Goal: Contribute content: Add original content to the website for others to see

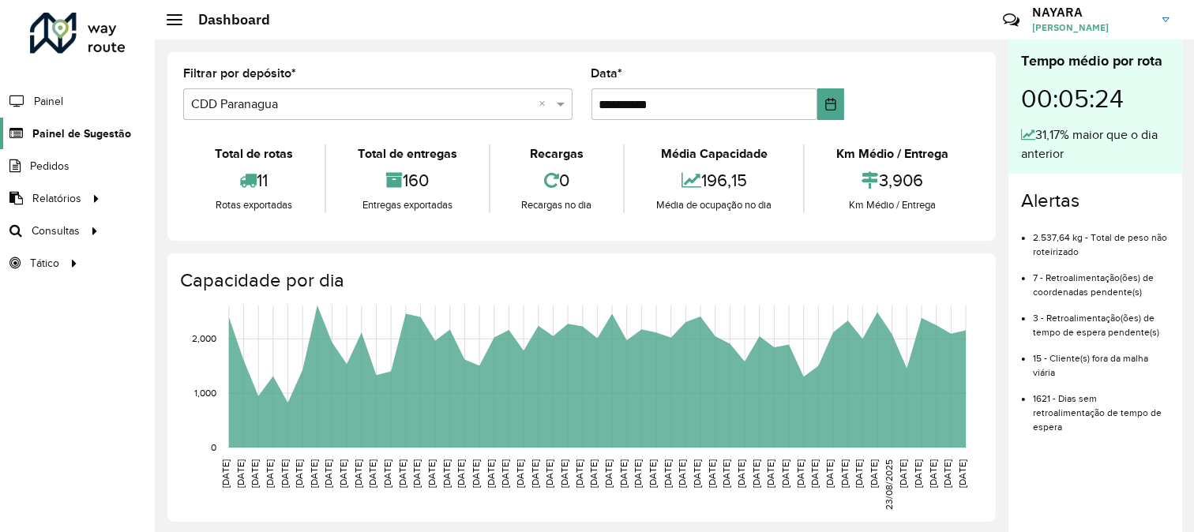
click at [84, 140] on span "Painel de Sugestão" at bounding box center [81, 134] width 99 height 17
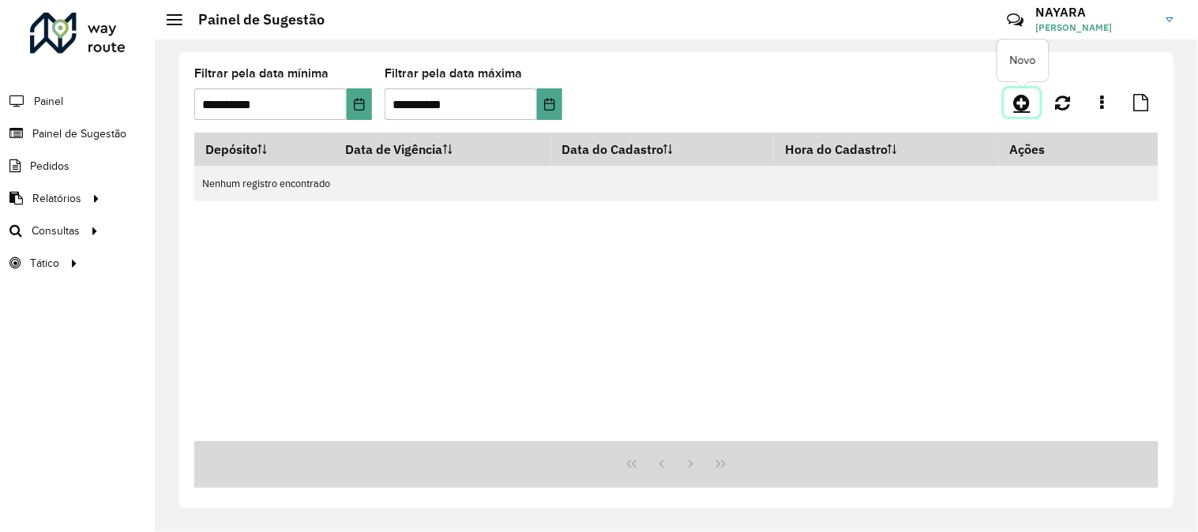
click at [1021, 103] on icon at bounding box center [1022, 102] width 17 height 19
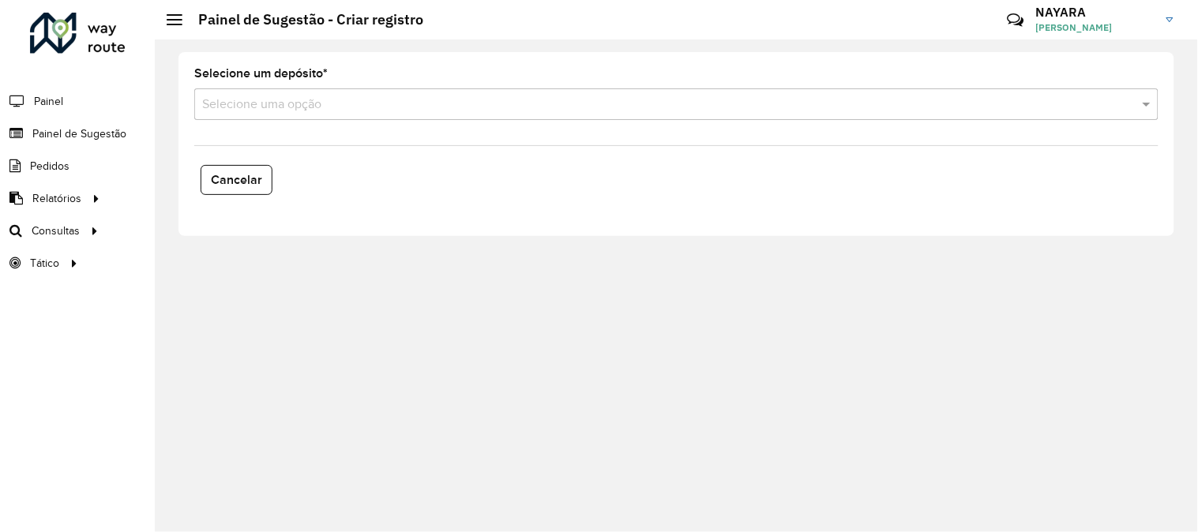
click at [332, 107] on input "text" at bounding box center [660, 105] width 916 height 19
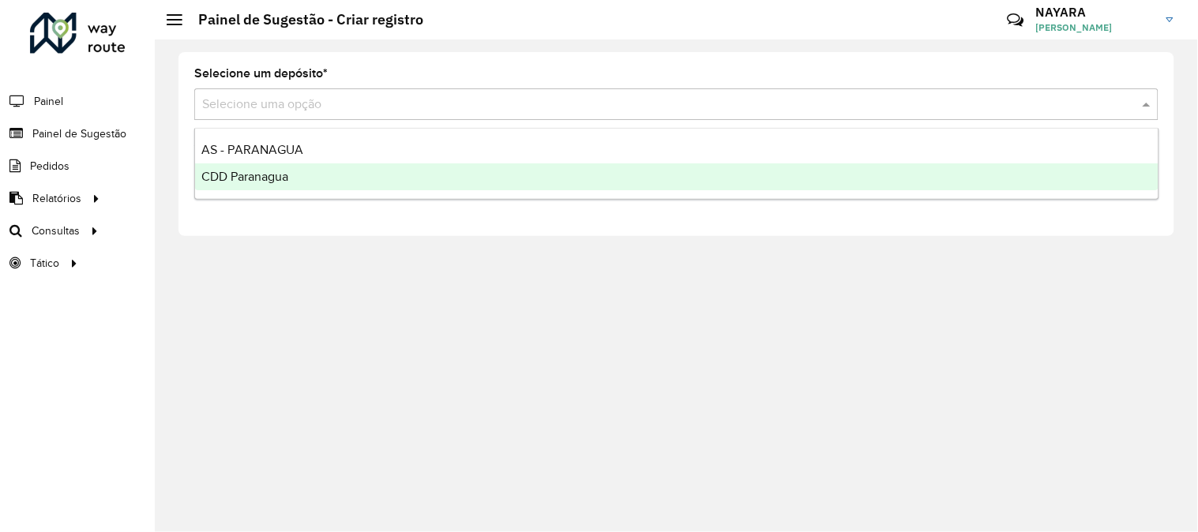
click at [309, 177] on div "CDD Paranagua" at bounding box center [676, 176] width 963 height 27
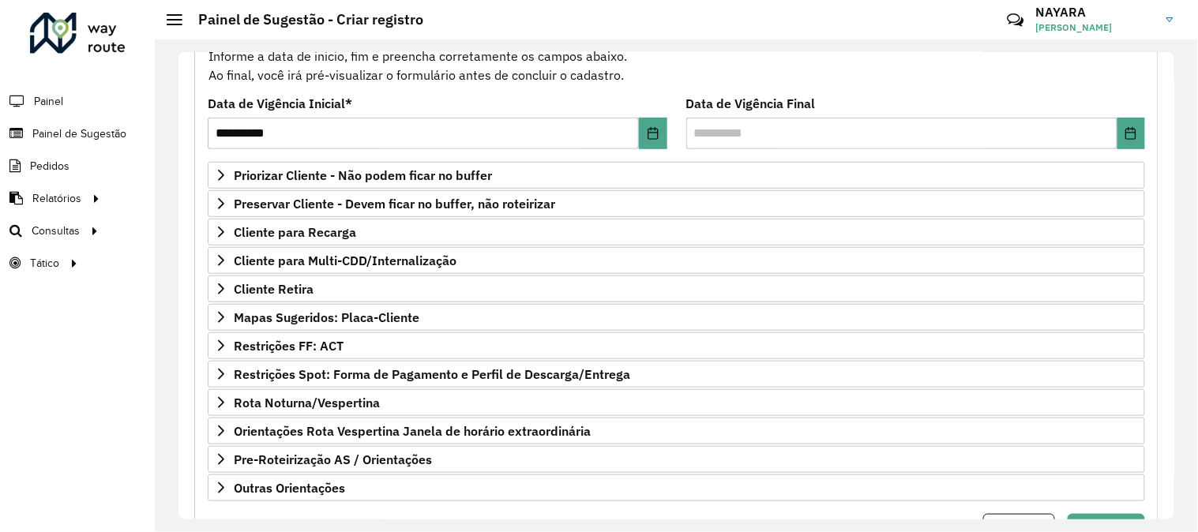
scroll to position [257, 0]
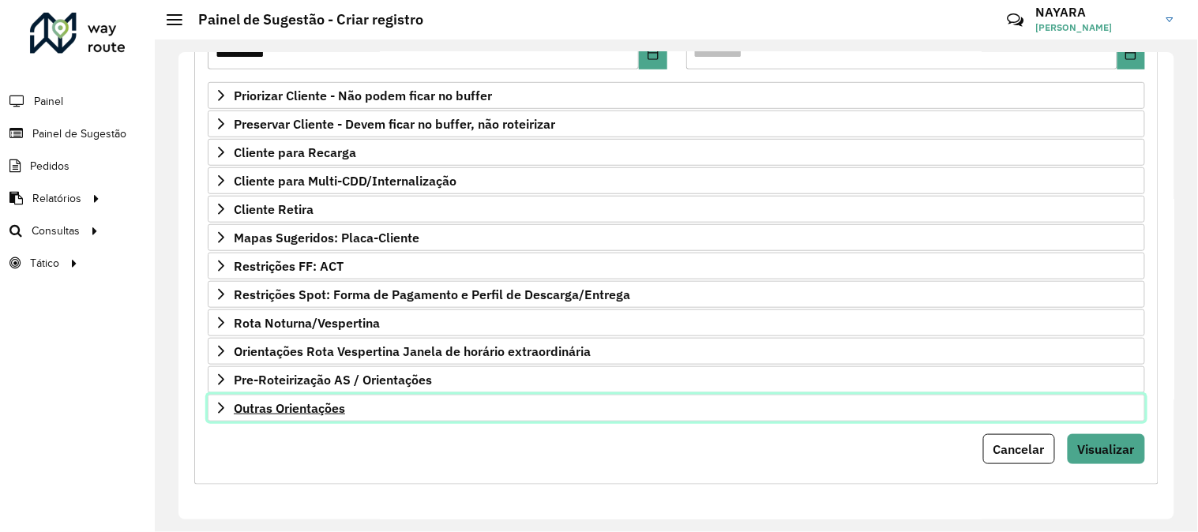
click at [321, 409] on span "Outras Orientações" at bounding box center [289, 408] width 111 height 13
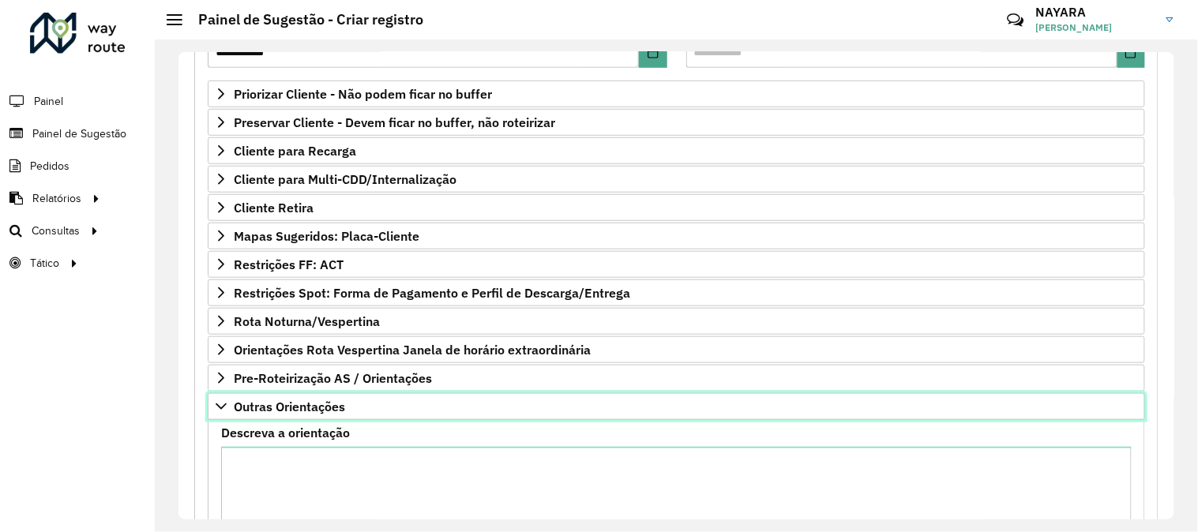
scroll to position [432, 0]
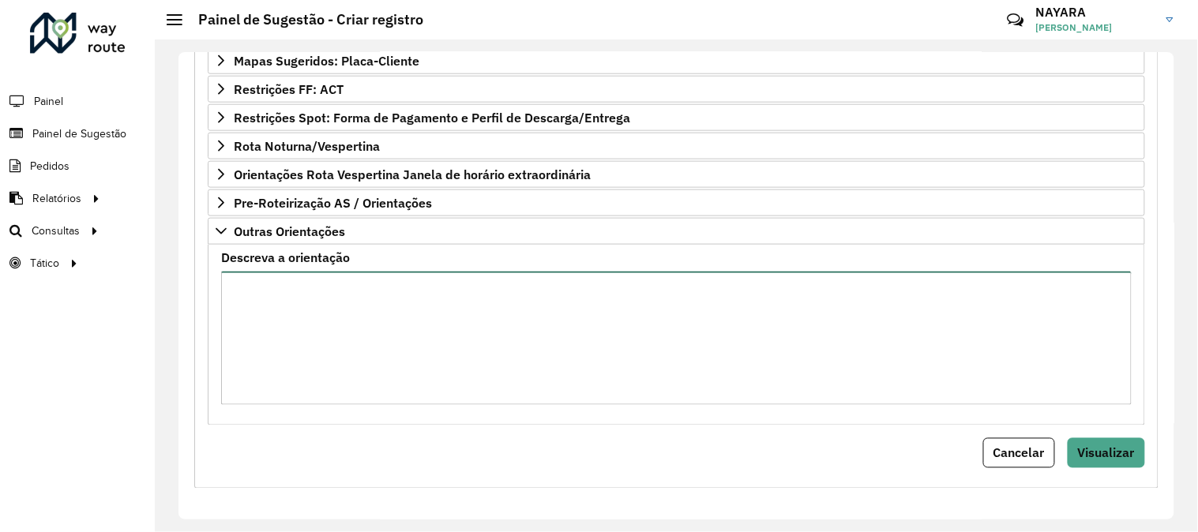
click at [391, 365] on textarea "Descreva a orientação" at bounding box center [676, 338] width 910 height 133
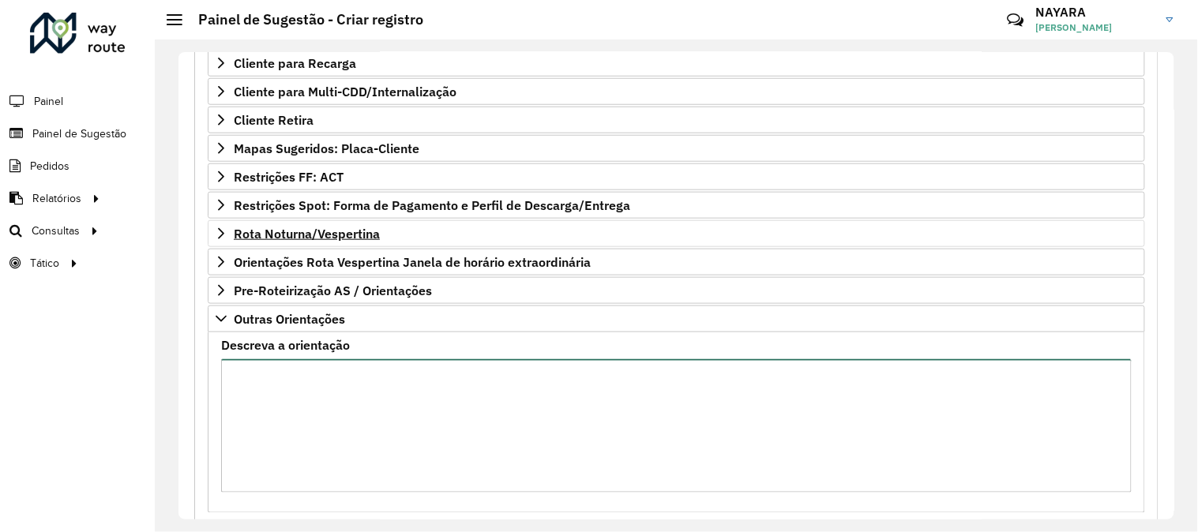
scroll to position [257, 0]
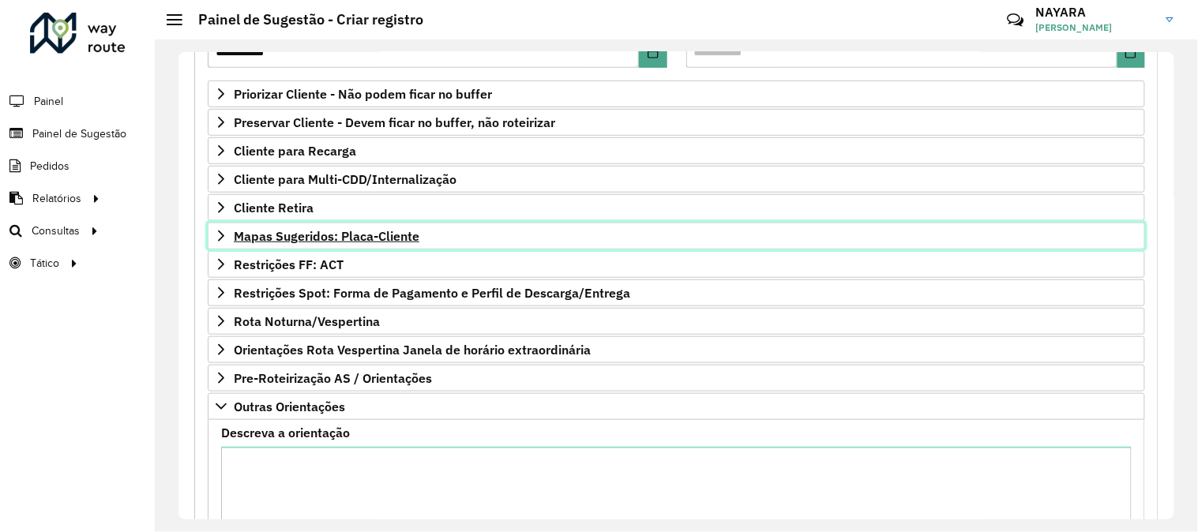
click at [300, 227] on link "Mapas Sugeridos: Placa-Cliente" at bounding box center [676, 236] width 937 height 27
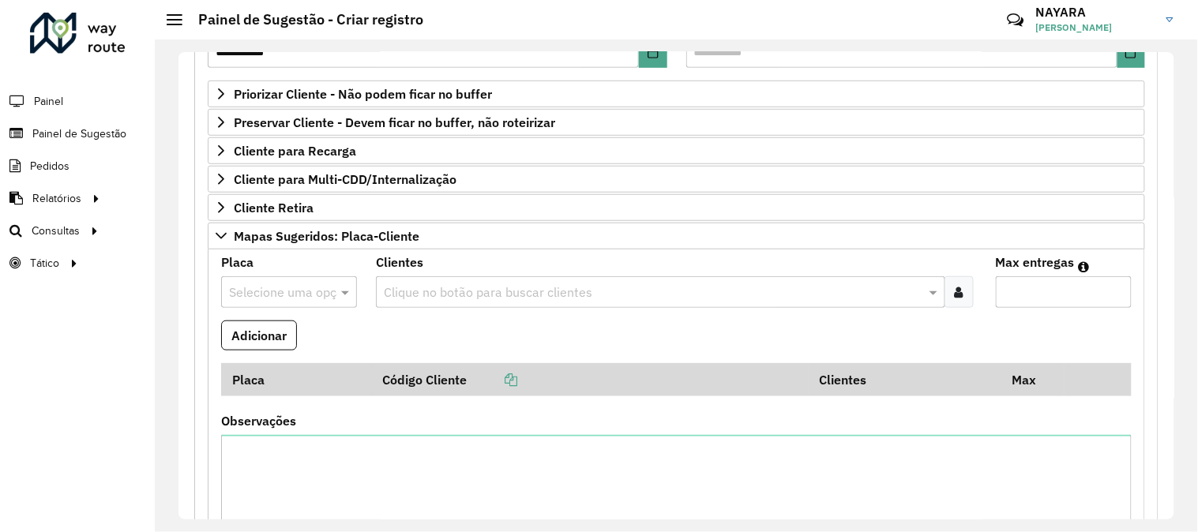
click at [298, 282] on div "Selecione uma opção" at bounding box center [289, 292] width 136 height 32
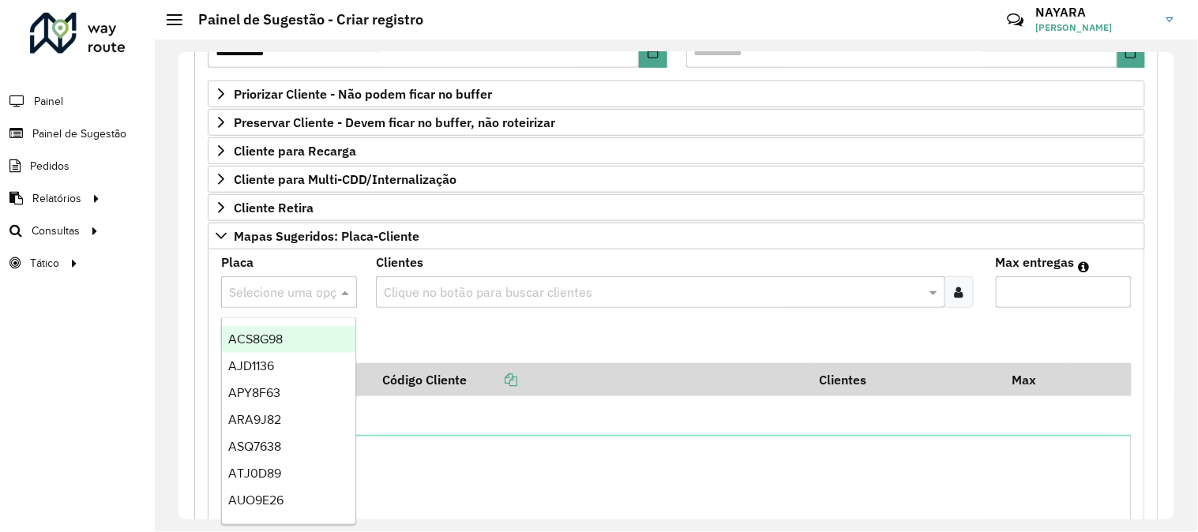
click at [298, 282] on div "Selecione uma opção" at bounding box center [289, 292] width 136 height 32
type input "***"
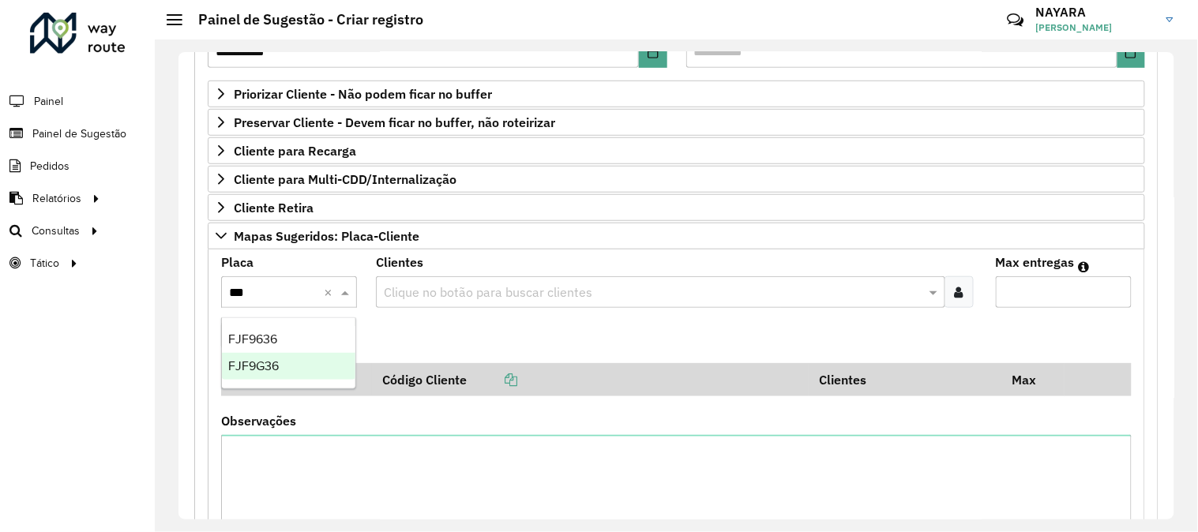
click at [309, 365] on div "FJF9G36" at bounding box center [288, 366] width 133 height 27
click at [949, 297] on div at bounding box center [958, 292] width 29 height 32
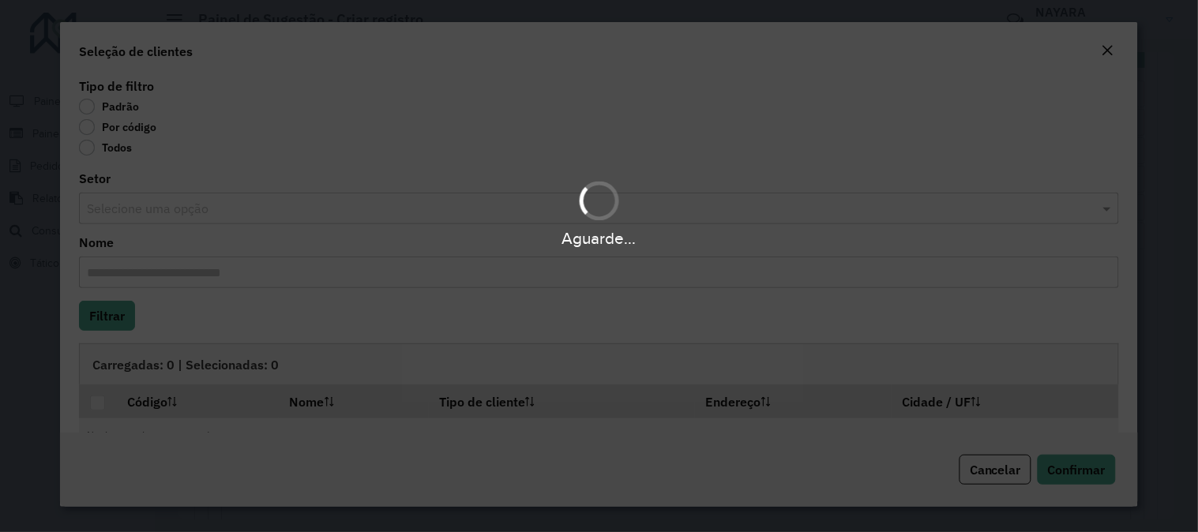
click at [131, 137] on div "Aguarde..." at bounding box center [599, 266] width 1198 height 532
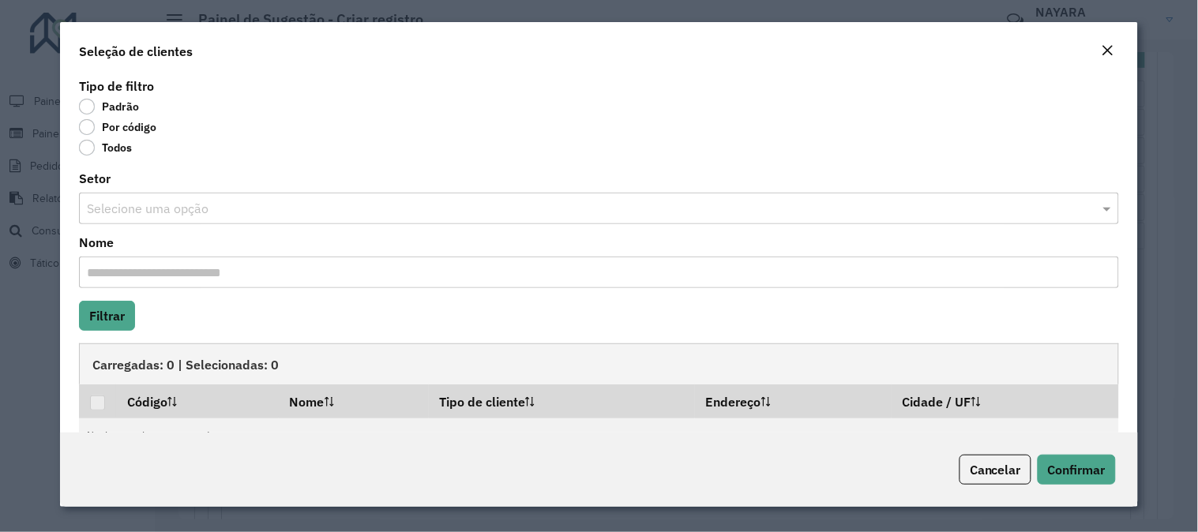
drag, startPoint x: 137, startPoint y: 127, endPoint x: 160, endPoint y: 170, distance: 48.8
click at [137, 127] on label "Por código" at bounding box center [117, 127] width 77 height 16
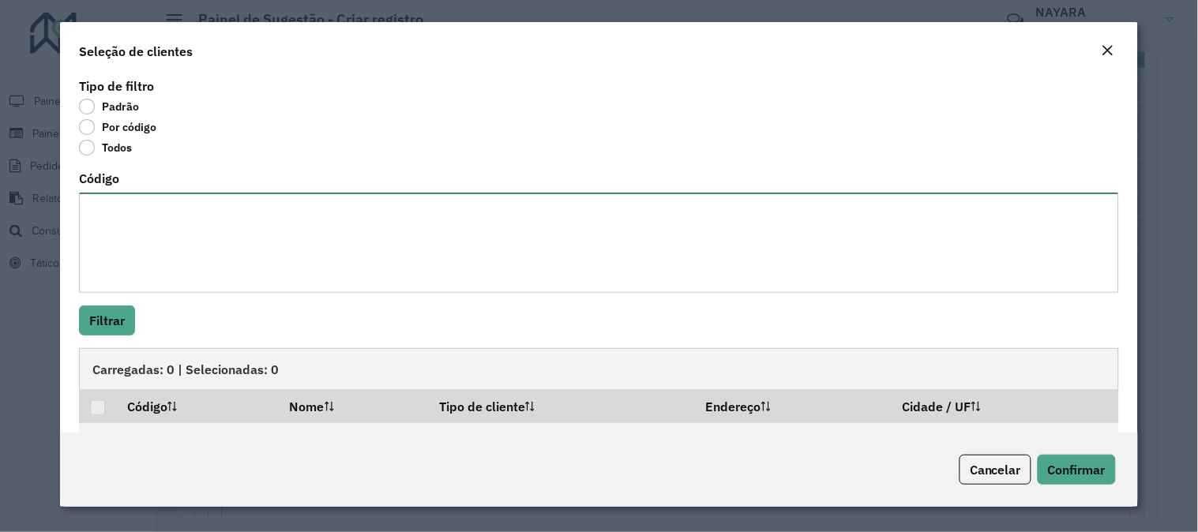
click at [194, 216] on textarea "Código" at bounding box center [599, 243] width 1040 height 100
paste textarea "**** ***** ****"
type textarea "**** ***** ****"
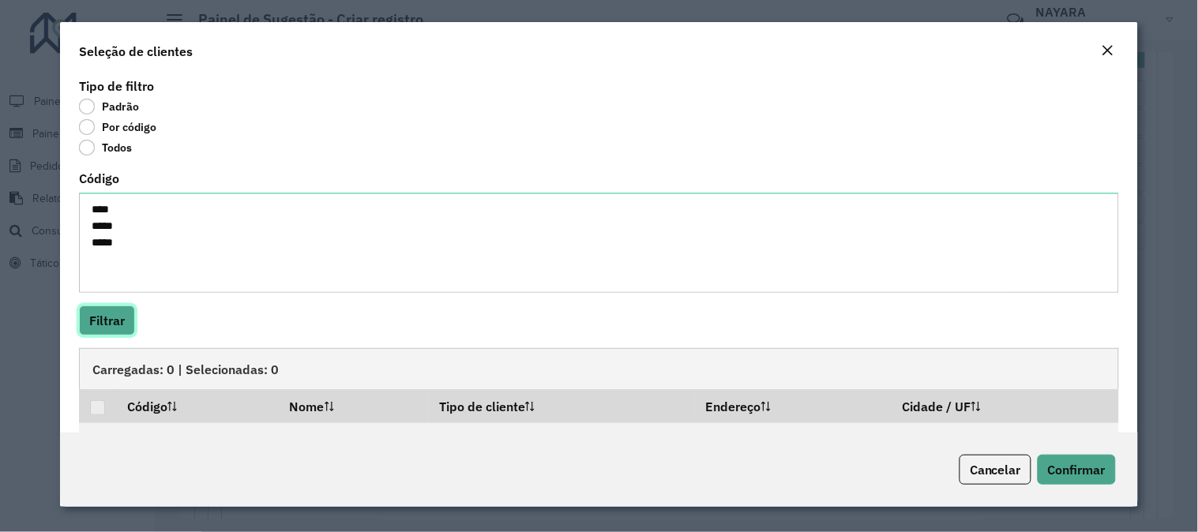
click at [121, 311] on button "Filtrar" at bounding box center [107, 320] width 56 height 30
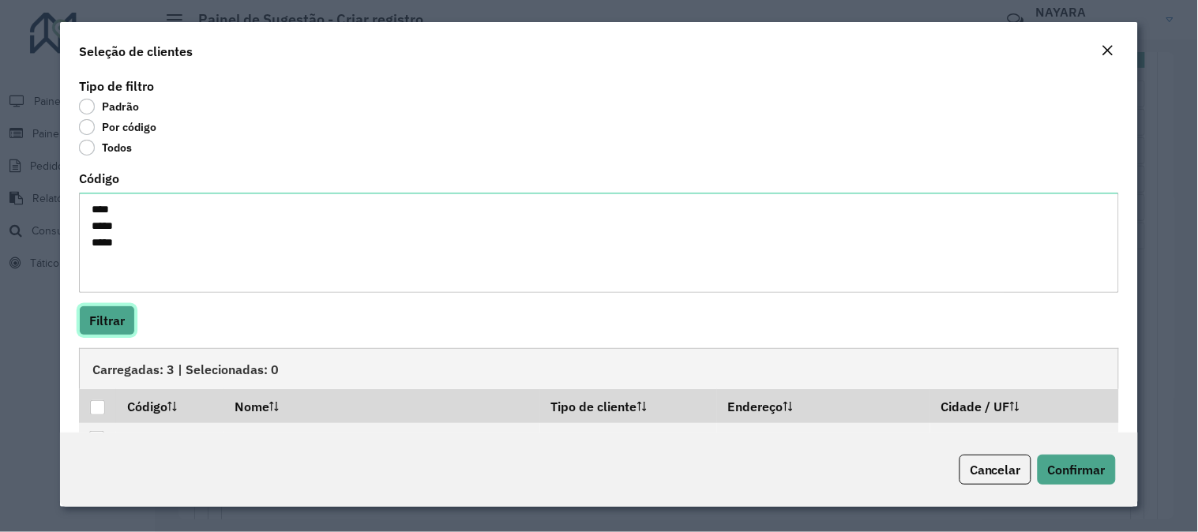
scroll to position [106, 0]
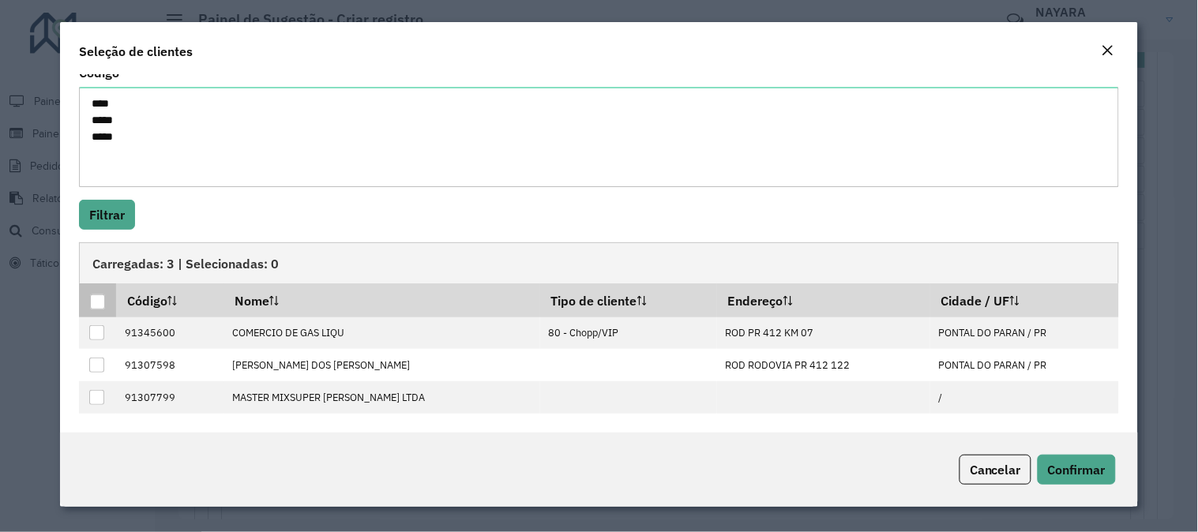
click at [96, 305] on div at bounding box center [97, 301] width 15 height 15
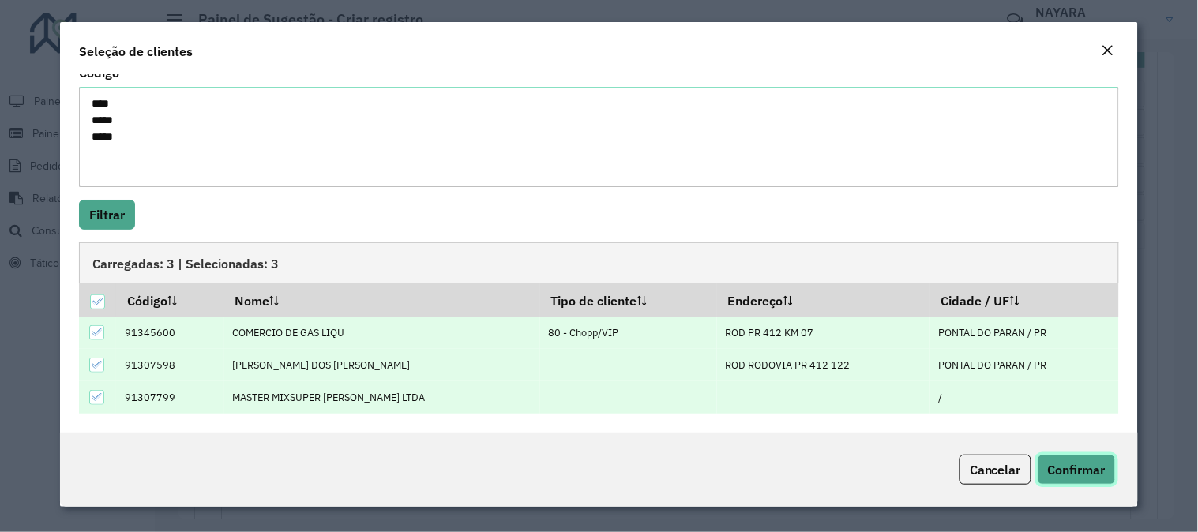
click at [1097, 474] on span "Confirmar" at bounding box center [1077, 470] width 58 height 16
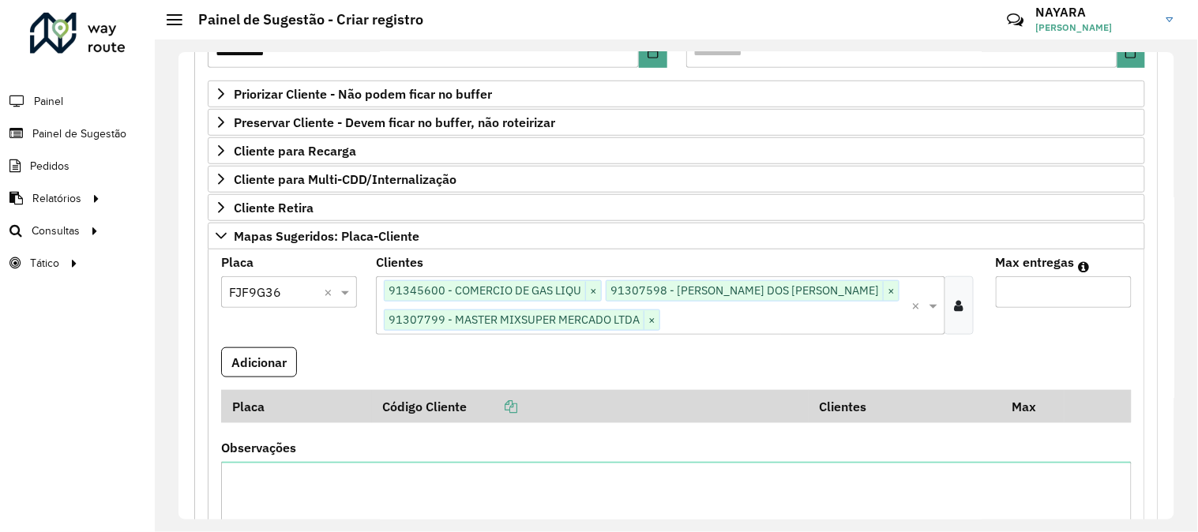
click at [1064, 308] on input "Max entregas" at bounding box center [1063, 292] width 136 height 32
click at [1063, 297] on input "Max entregas" at bounding box center [1063, 292] width 136 height 32
type input "*"
click at [237, 371] on button "Adicionar" at bounding box center [259, 362] width 76 height 30
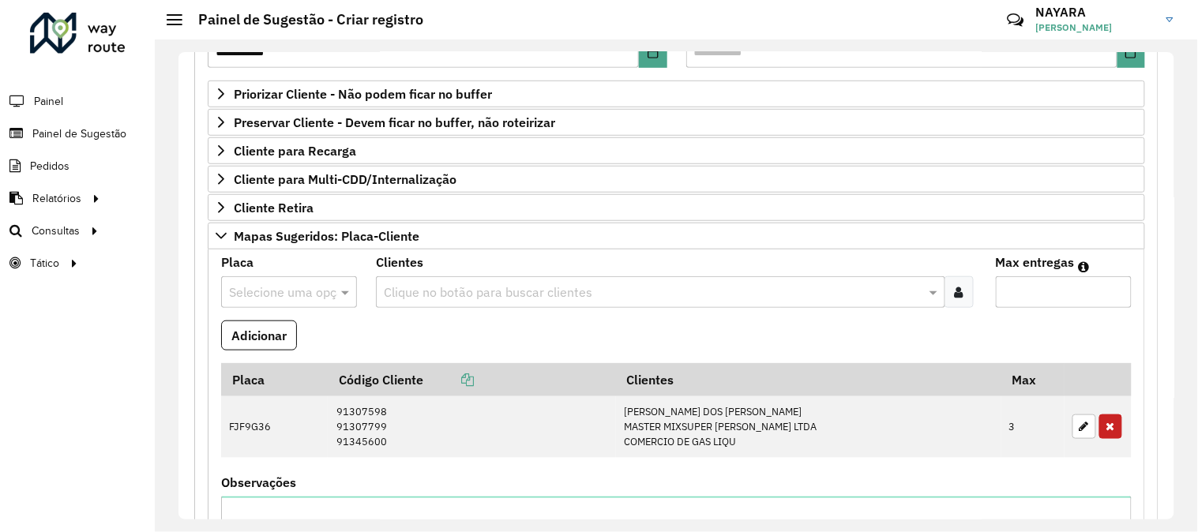
click at [304, 286] on input "text" at bounding box center [273, 292] width 88 height 19
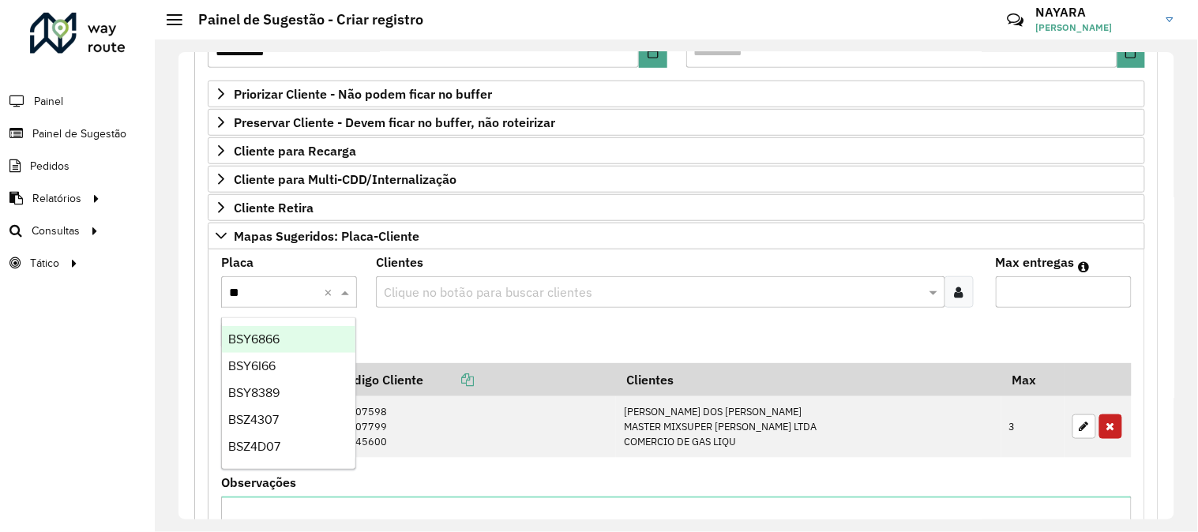
type input "***"
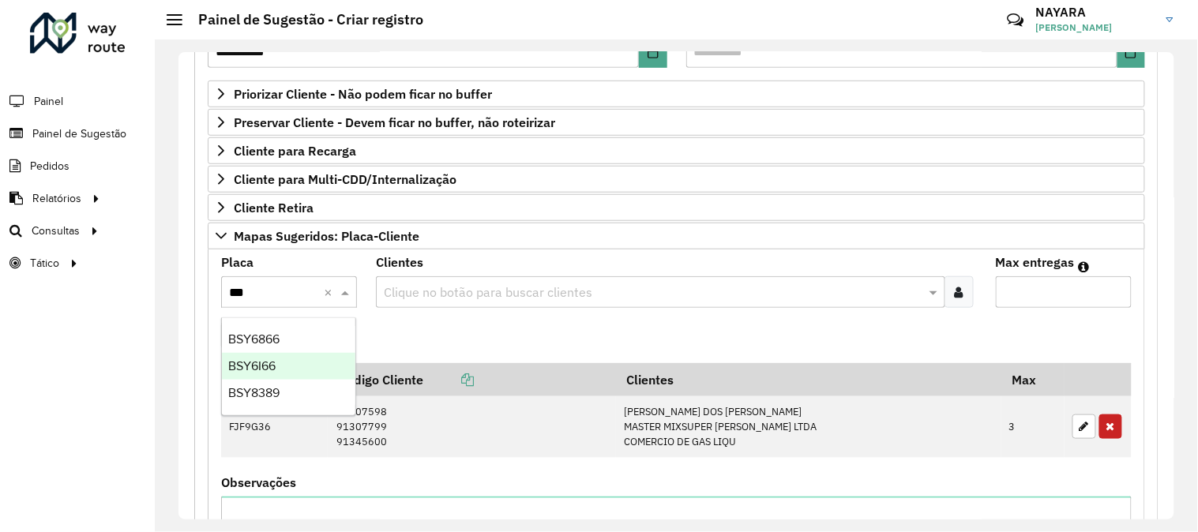
click at [284, 361] on div "BSY6I66" at bounding box center [288, 366] width 133 height 27
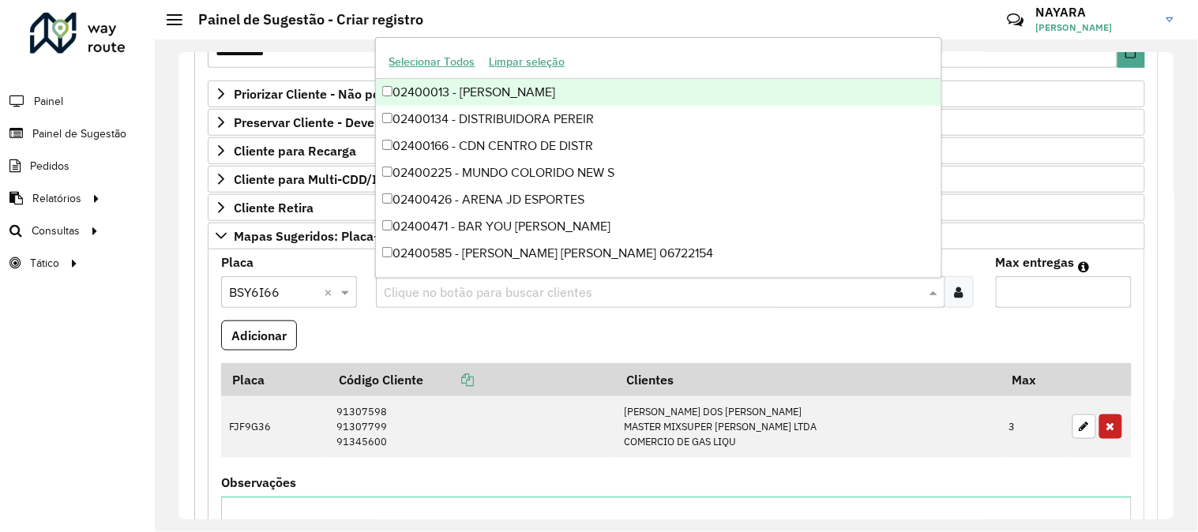
click at [843, 300] on input "text" at bounding box center [652, 292] width 545 height 19
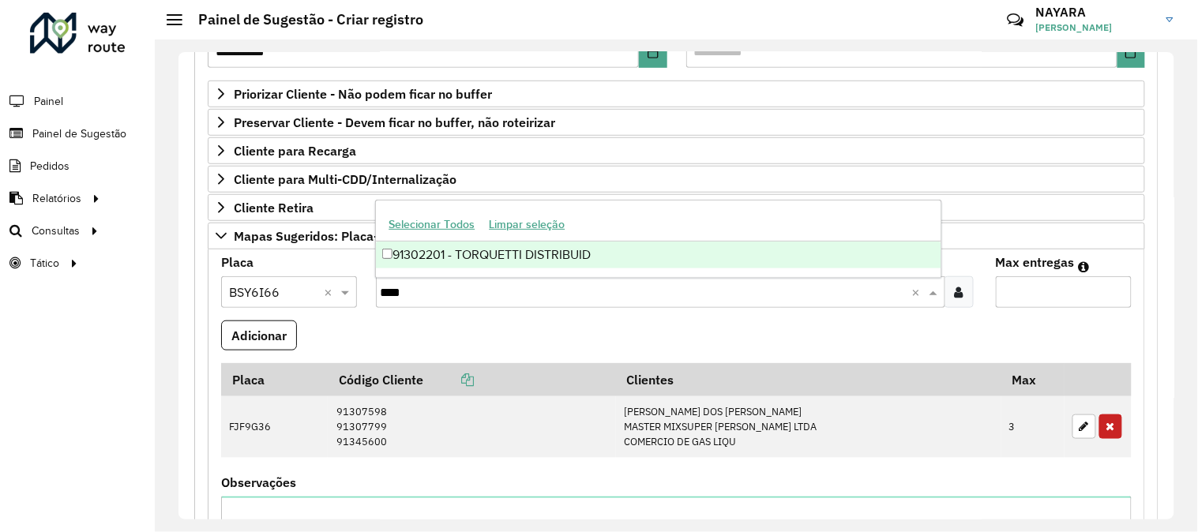
click at [722, 240] on div "Selecionar Todos Limpar seleção" at bounding box center [658, 224] width 564 height 33
type input "****"
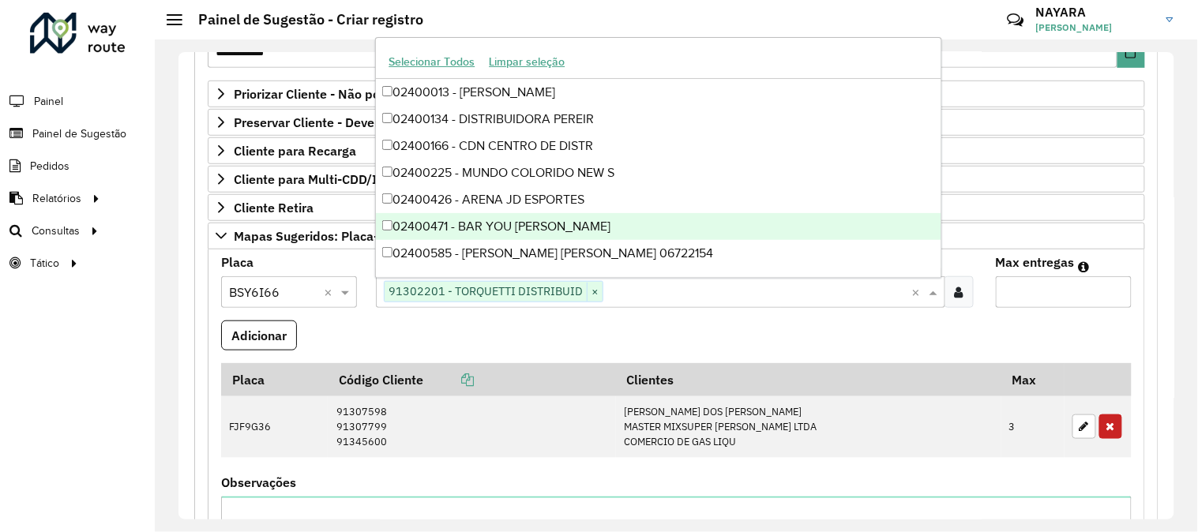
click at [1070, 292] on input "Max entregas" at bounding box center [1063, 292] width 136 height 32
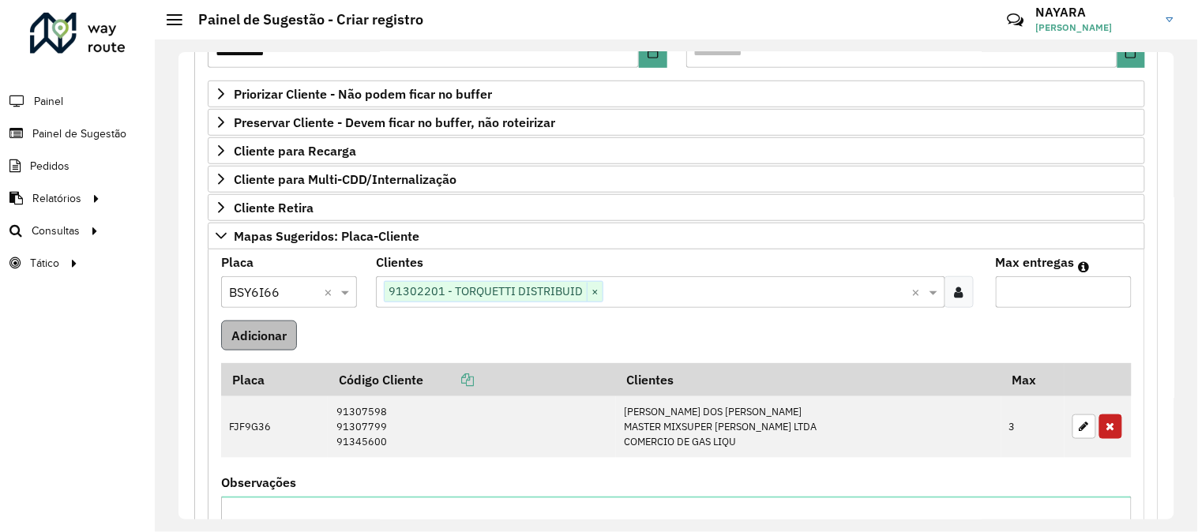
type input "*"
click at [267, 338] on button "Adicionar" at bounding box center [259, 335] width 76 height 30
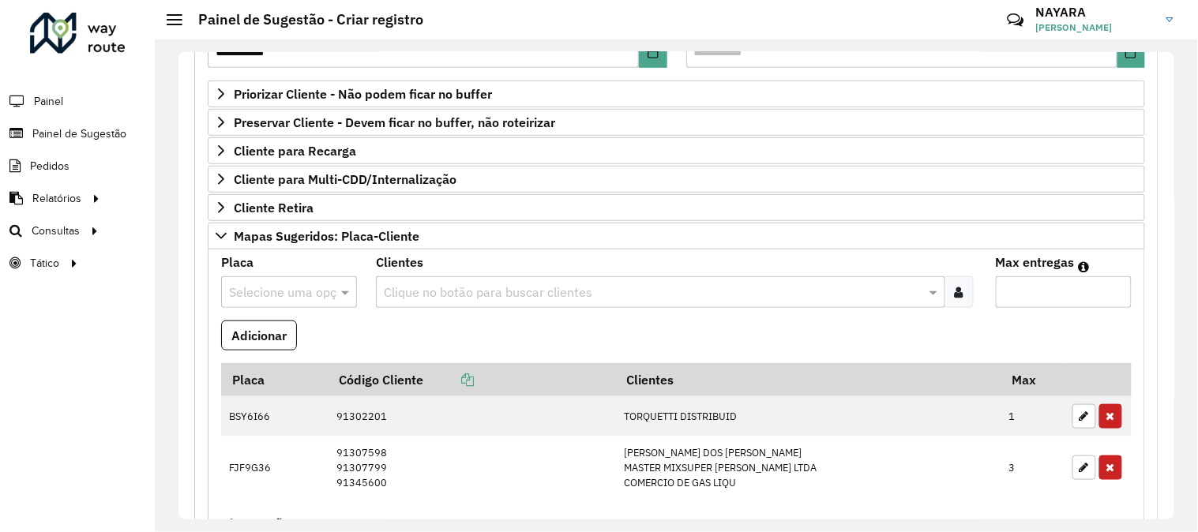
scroll to position [519, 0]
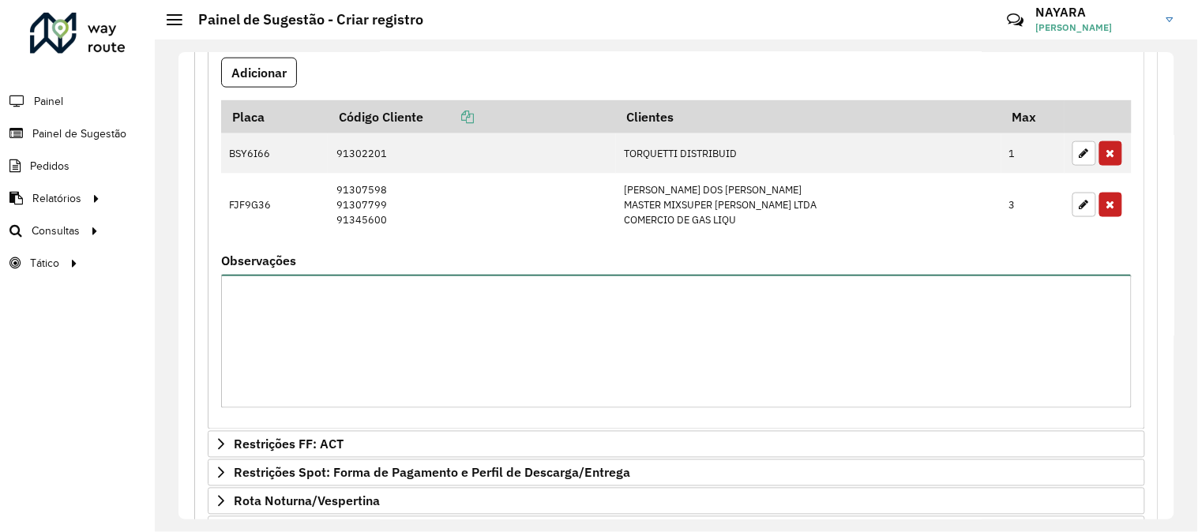
click at [445, 376] on textarea "Observações" at bounding box center [676, 341] width 910 height 133
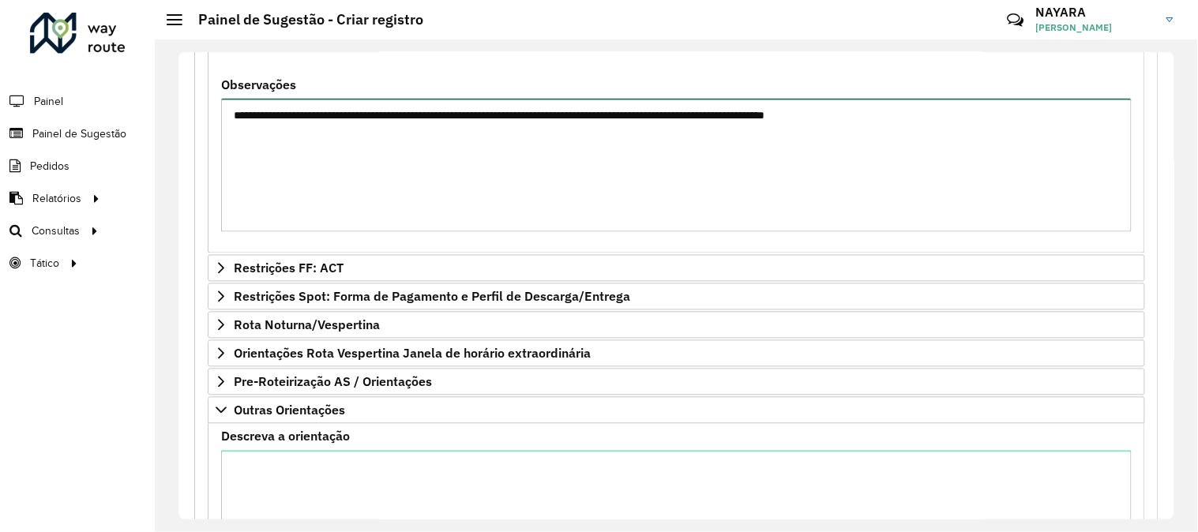
scroll to position [882, 0]
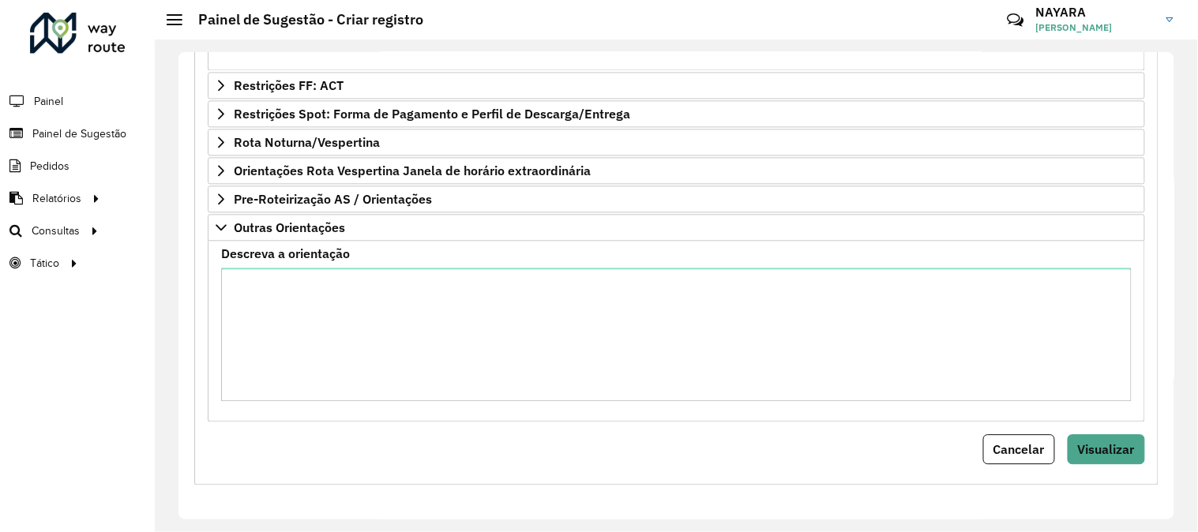
type textarea "**********"
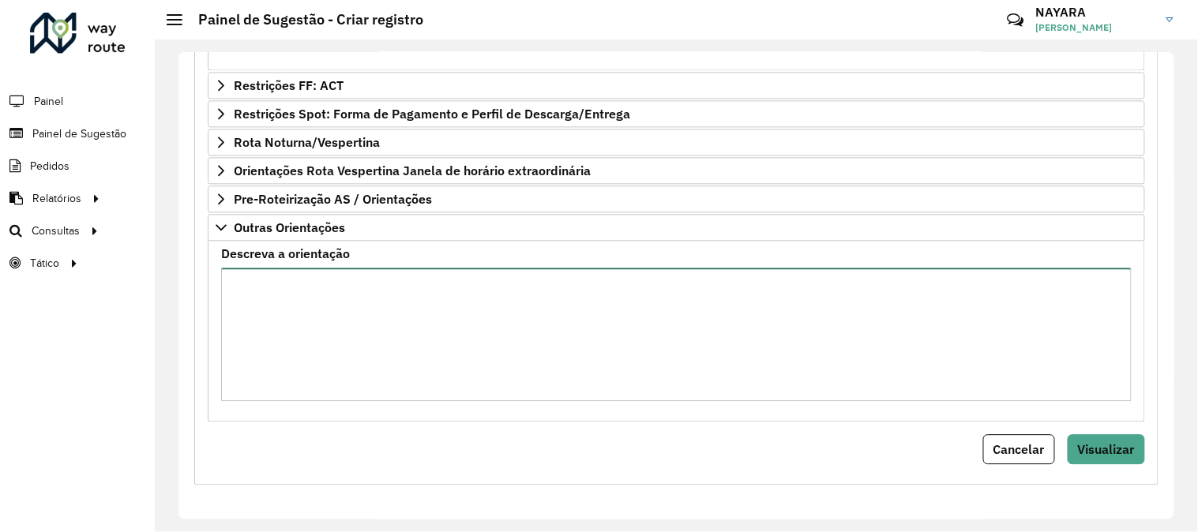
click at [345, 332] on textarea "Descreva a orientação" at bounding box center [676, 334] width 910 height 133
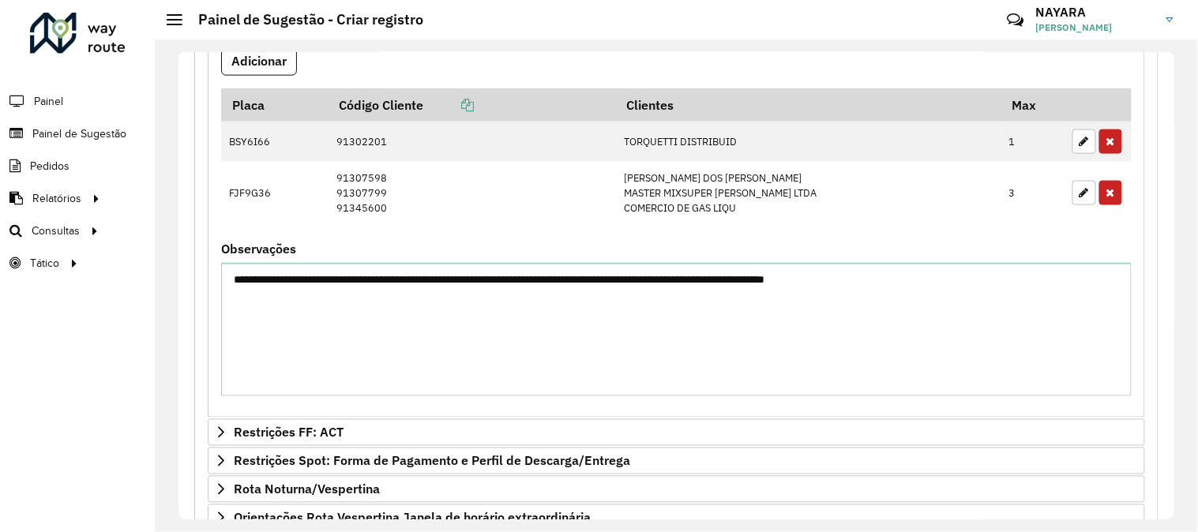
scroll to position [444, 0]
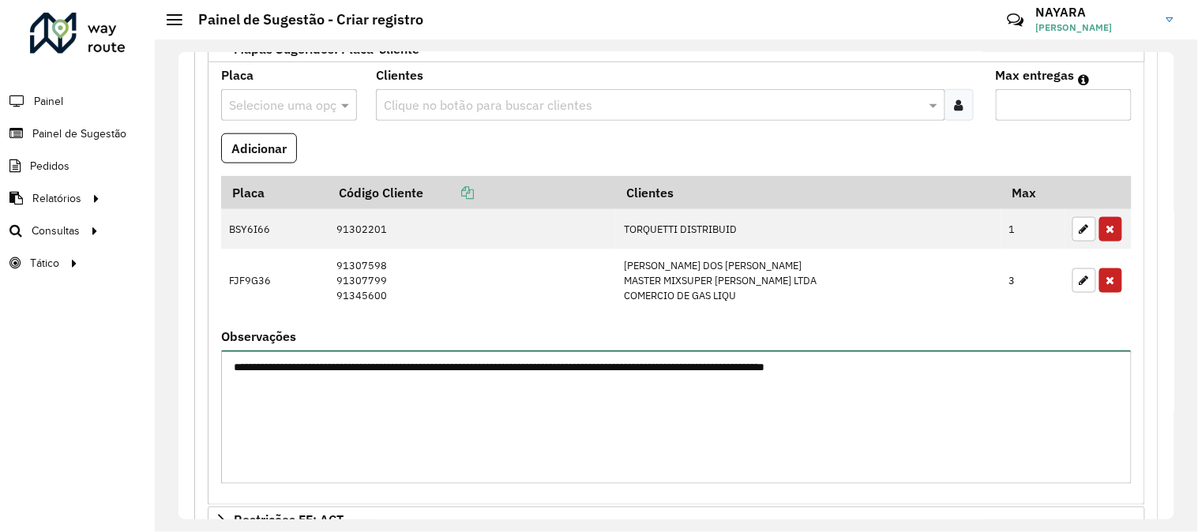
drag, startPoint x: 1051, startPoint y: 398, endPoint x: 59, endPoint y: 327, distance: 994.0
click at [0, 339] on div "**********" at bounding box center [599, 266] width 1198 height 532
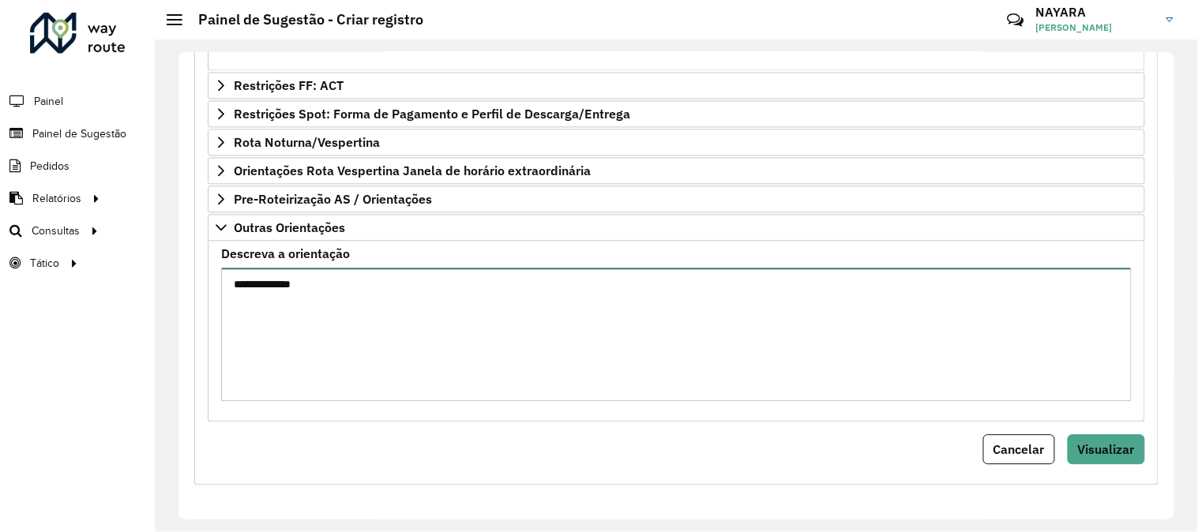
click at [485, 363] on textarea "**********" at bounding box center [676, 334] width 910 height 133
paste textarea "**********"
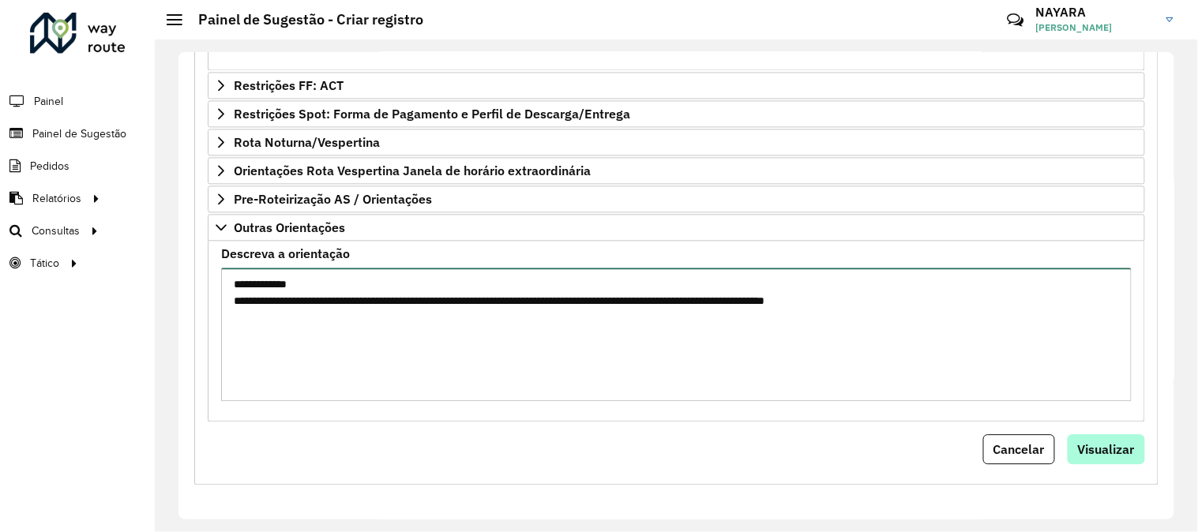
type textarea "**********"
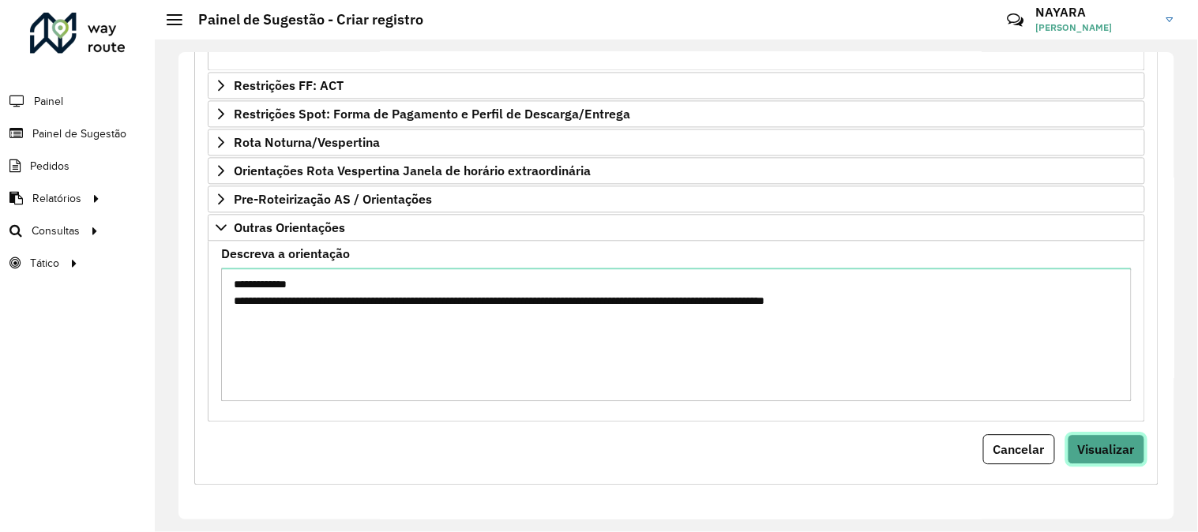
click at [1091, 441] on span "Visualizar" at bounding box center [1106, 449] width 57 height 16
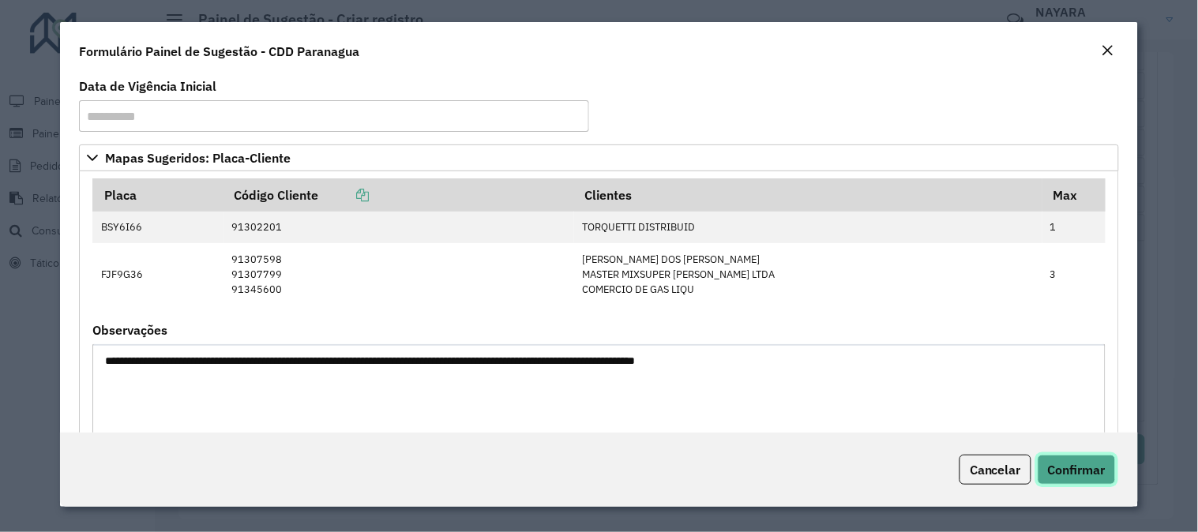
click at [1062, 463] on span "Confirmar" at bounding box center [1077, 470] width 58 height 16
